Goal: Information Seeking & Learning: Learn about a topic

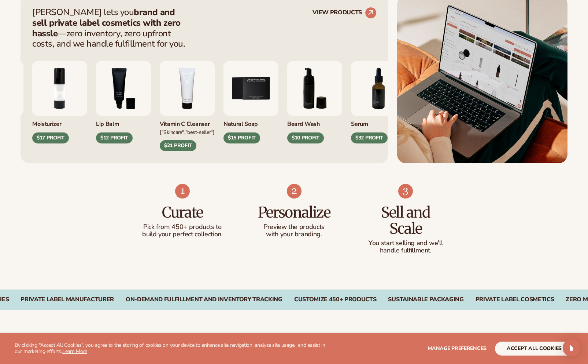
scroll to position [316, 0]
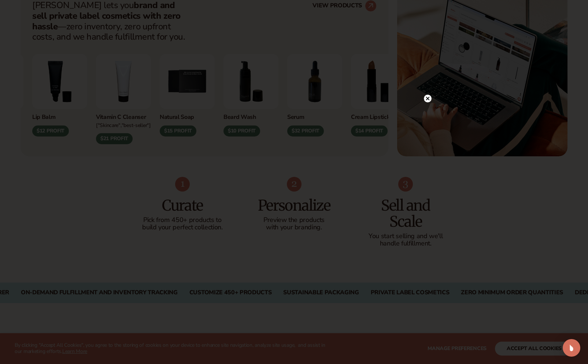
click at [427, 97] on circle at bounding box center [428, 99] width 8 height 8
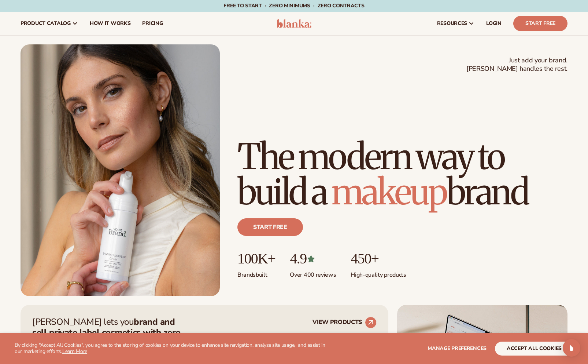
scroll to position [7, 0]
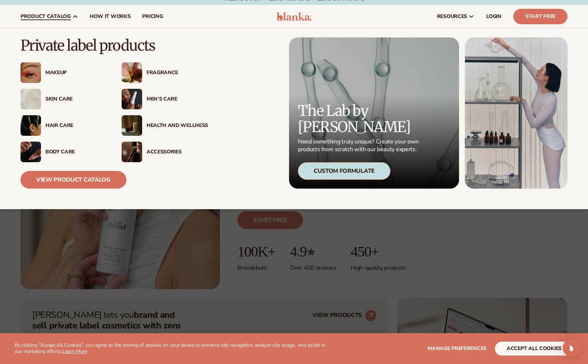
click at [69, 18] on span "product catalog" at bounding box center [46, 17] width 50 height 6
click at [37, 65] on img at bounding box center [31, 72] width 21 height 21
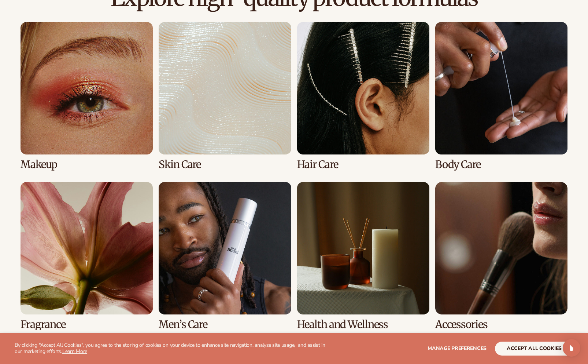
scroll to position [530, 0]
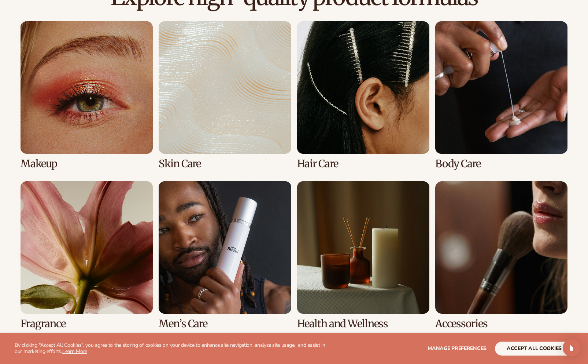
click at [57, 98] on link "1 / 8" at bounding box center [87, 95] width 132 height 148
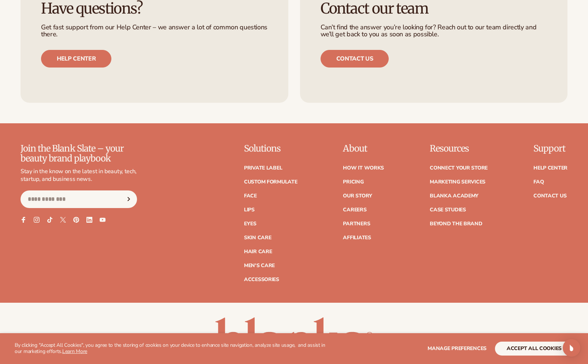
scroll to position [1391, 0]
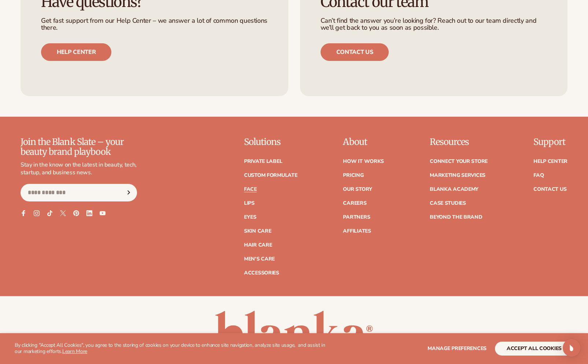
click at [251, 189] on link "Face" at bounding box center [250, 189] width 13 height 5
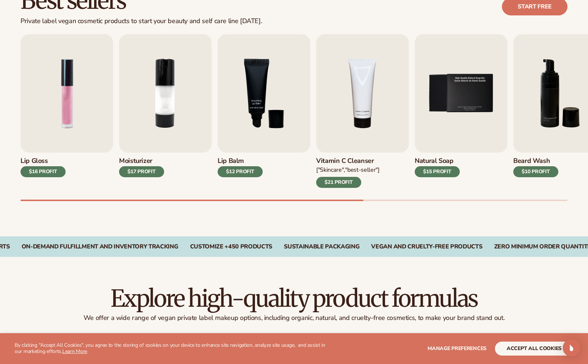
scroll to position [236, 0]
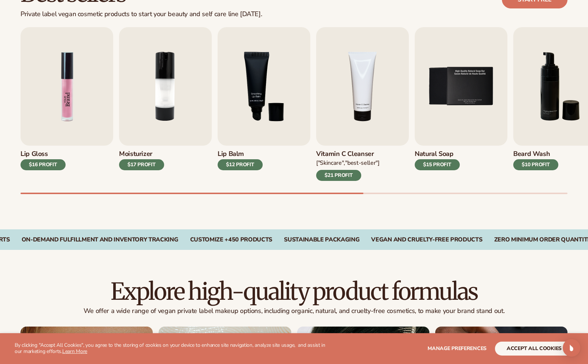
click at [64, 130] on img "1 / 9" at bounding box center [67, 86] width 93 height 118
click at [84, 74] on img "1 / 9" at bounding box center [67, 86] width 93 height 118
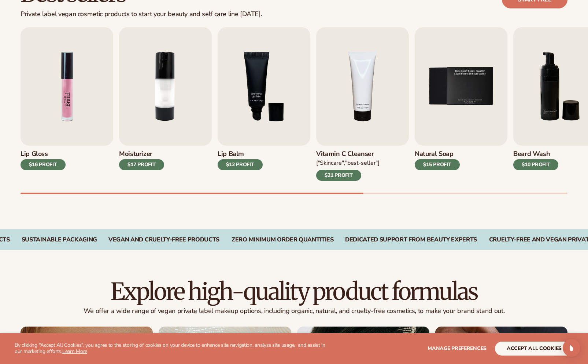
click at [84, 74] on img "1 / 9" at bounding box center [67, 86] width 93 height 118
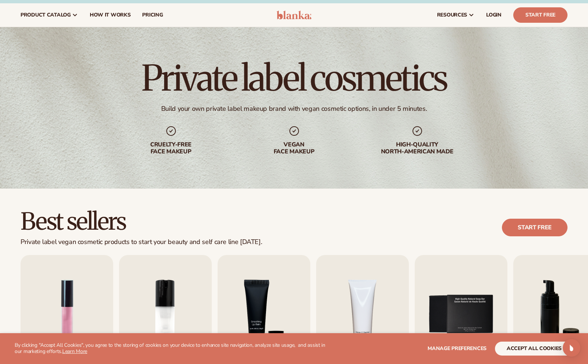
scroll to position [0, 0]
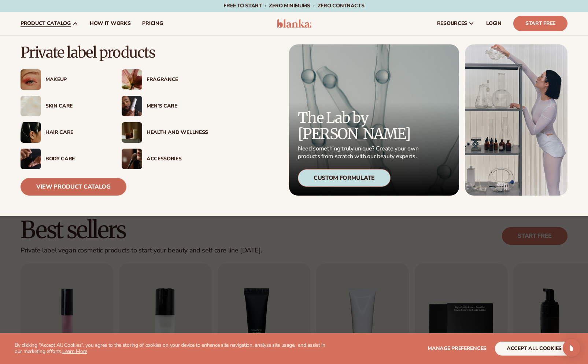
click at [60, 185] on link "View Product Catalog" at bounding box center [74, 187] width 106 height 18
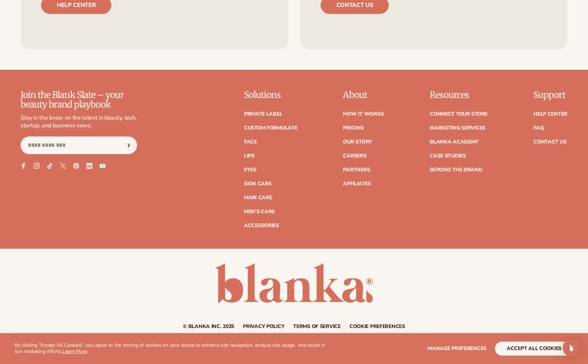
scroll to position [1305, 0]
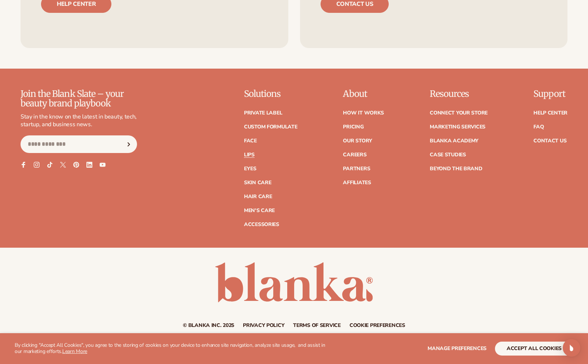
click at [250, 155] on link "Lips" at bounding box center [249, 154] width 11 height 5
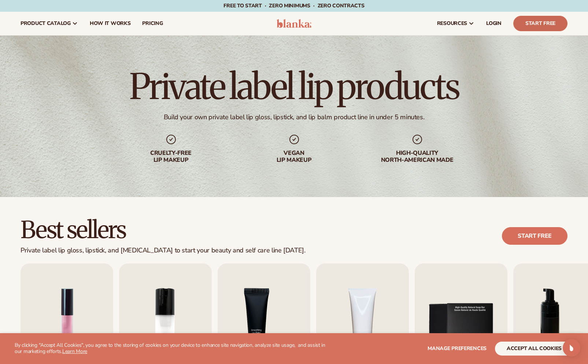
click at [542, 23] on link "Start Free" at bounding box center [540, 23] width 54 height 15
